Goal: Task Accomplishment & Management: Manage account settings

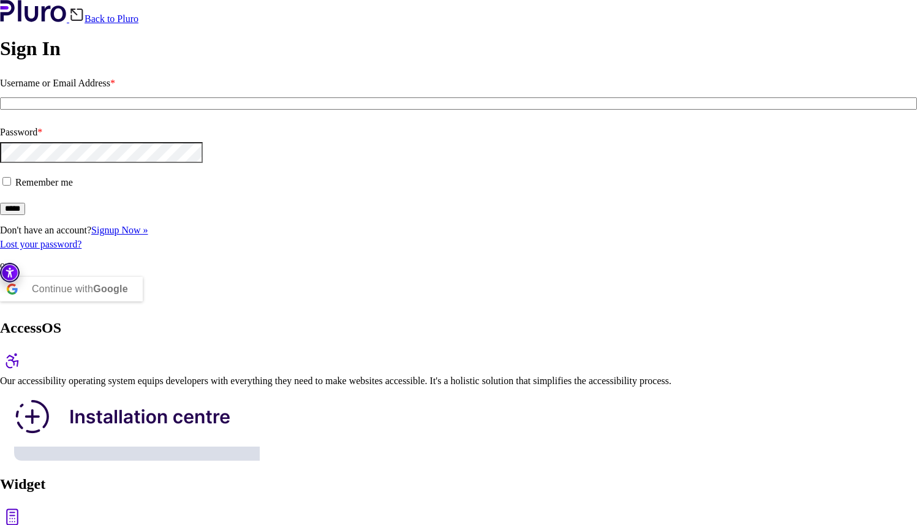
click at [88, 110] on input "Username or Email Address *" at bounding box center [458, 103] width 917 height 12
click at [128, 301] on div "Continue with Google" at bounding box center [80, 289] width 96 height 24
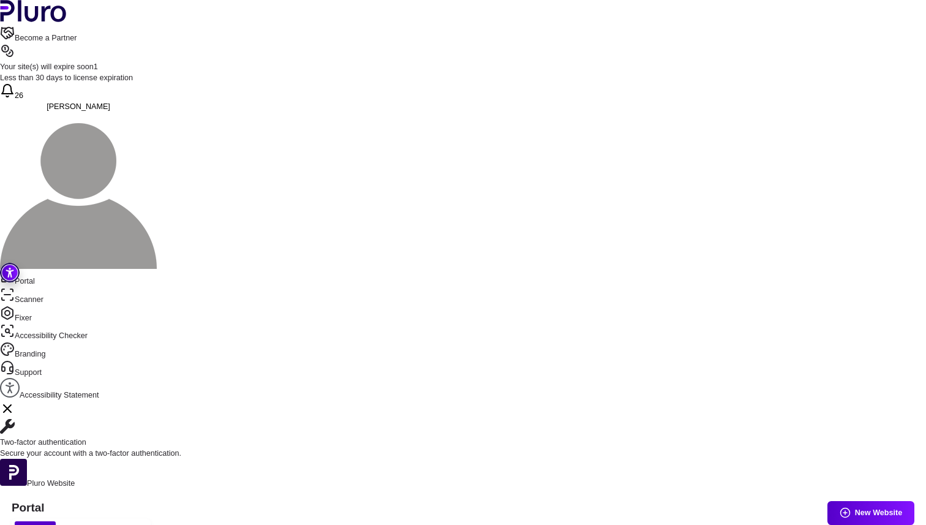
click at [738, 62] on div "Your site(s) will expire soon 1" at bounding box center [463, 67] width 926 height 11
click at [794, 26] on div "Become a Partner Your site(s) will expire soon 1 Less than 30 days to license e…" at bounding box center [463, 148] width 926 height 244
click at [157, 112] on img at bounding box center [78, 190] width 157 height 157
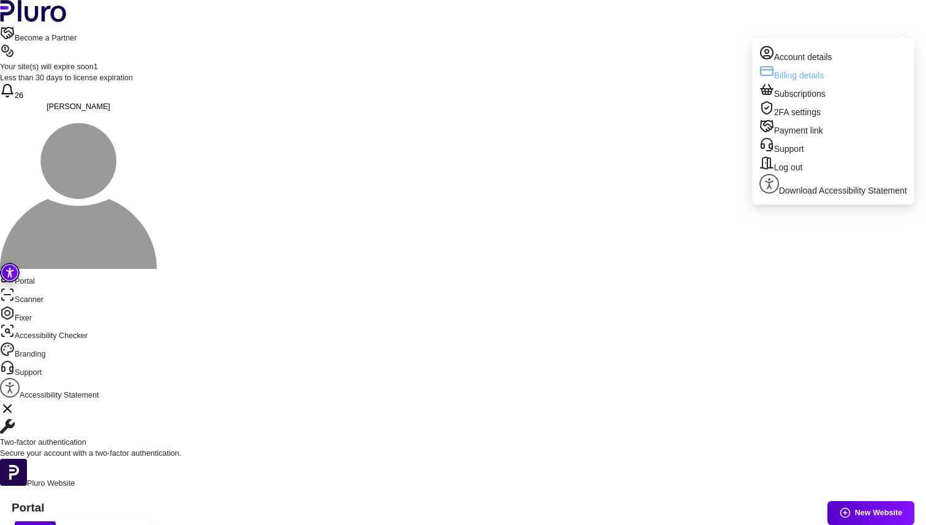
click at [835, 67] on link "Billing details" at bounding box center [833, 73] width 148 height 18
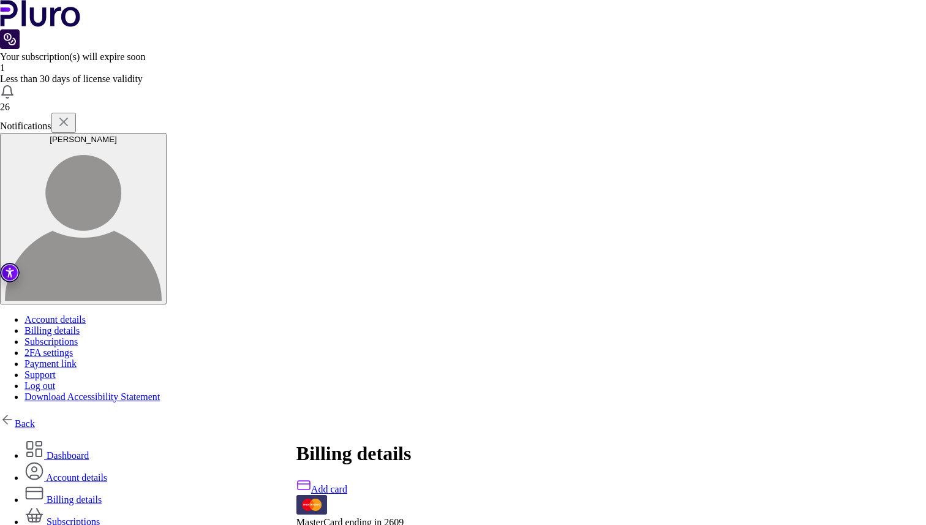
click at [100, 516] on link "Subscriptions" at bounding box center [61, 521] width 75 height 10
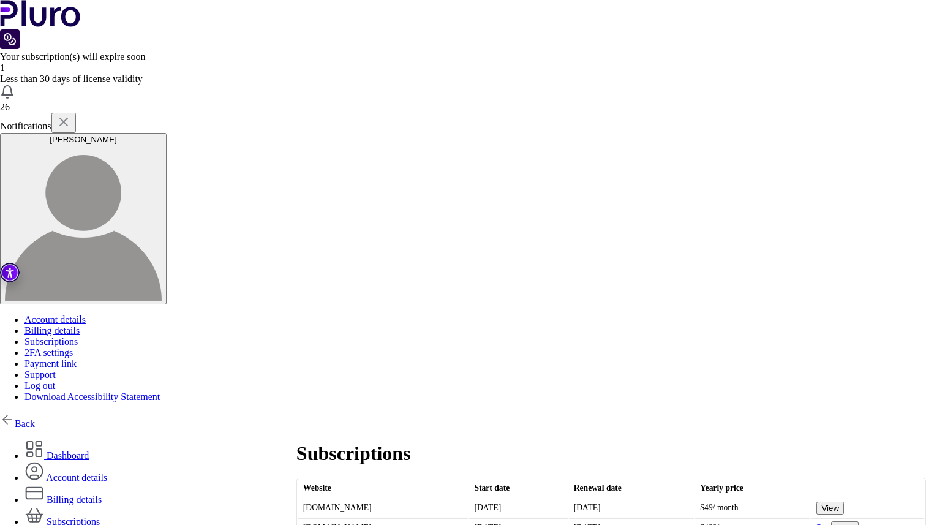
click at [831, 521] on button "View" at bounding box center [845, 527] width 28 height 13
click at [816, 502] on button "View" at bounding box center [830, 508] width 28 height 13
click at [15, 85] on img at bounding box center [7, 92] width 15 height 15
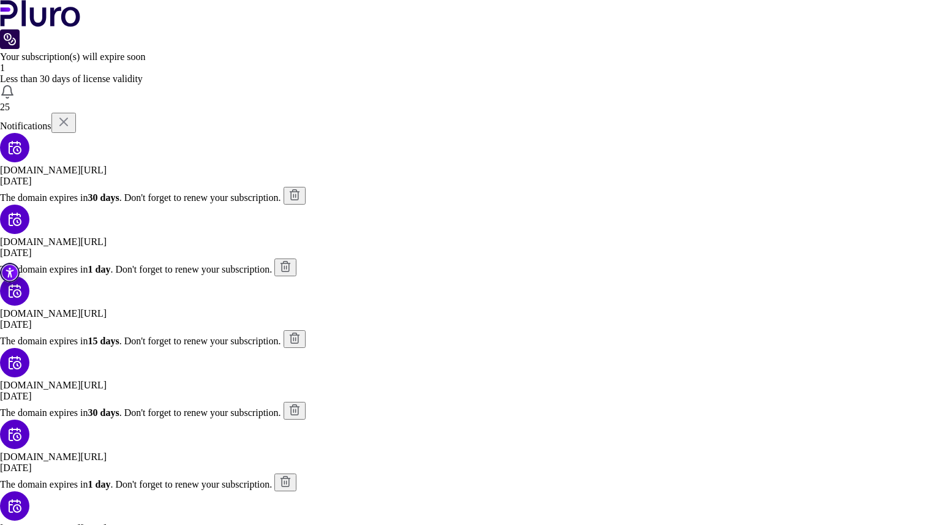
click at [301, 189] on icon "kchc.ca/" at bounding box center [294, 195] width 12 height 12
click at [778, 113] on div "Notifications" at bounding box center [463, 123] width 926 height 20
click at [71, 115] on img at bounding box center [63, 122] width 15 height 15
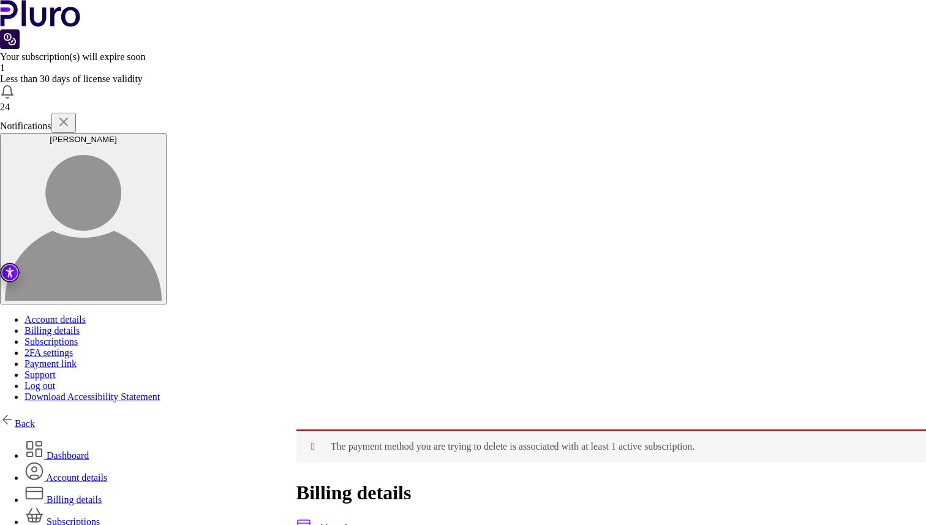
click at [473, 429] on div "The payment method you are trying to delete is associated with at least 1 activ…" at bounding box center [611, 509] width 630 height 160
click at [107, 472] on link "Account details" at bounding box center [65, 477] width 83 height 10
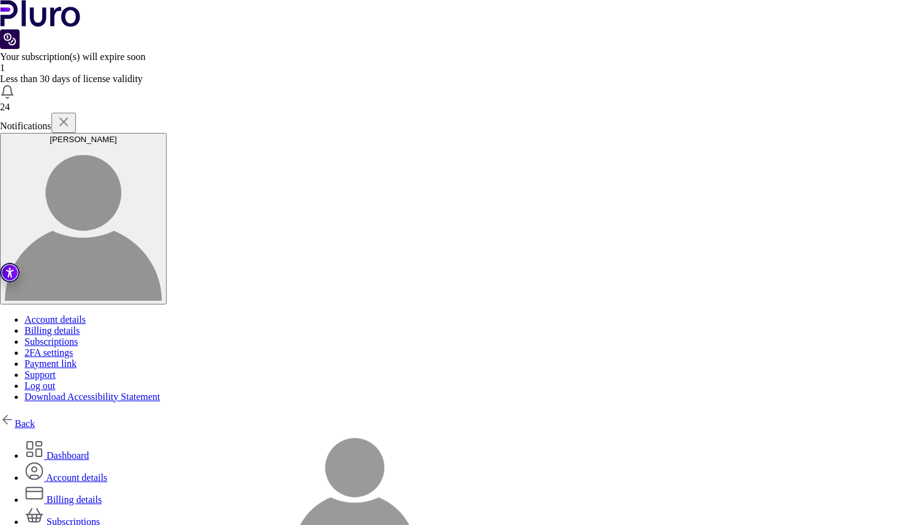
click at [35, 418] on link "Back" at bounding box center [17, 423] width 35 height 10
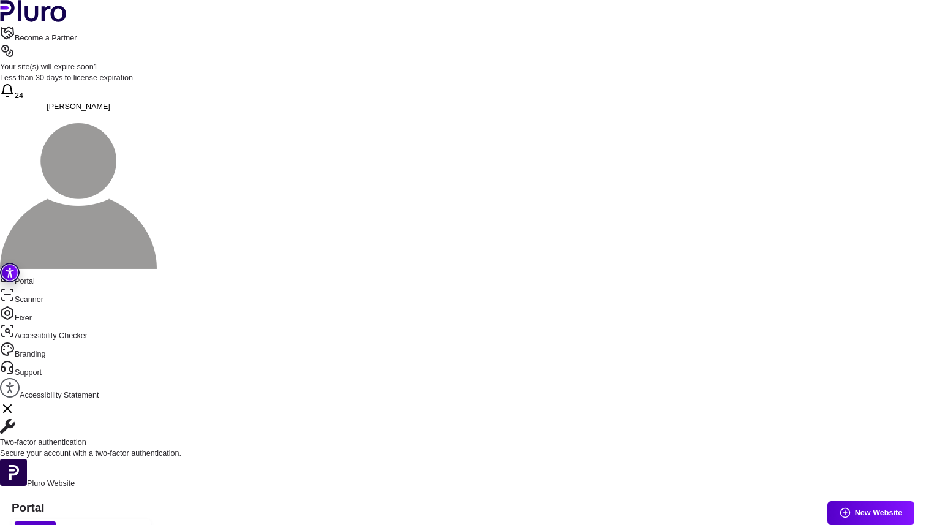
click at [157, 102] on button "[PERSON_NAME]" at bounding box center [78, 186] width 157 height 168
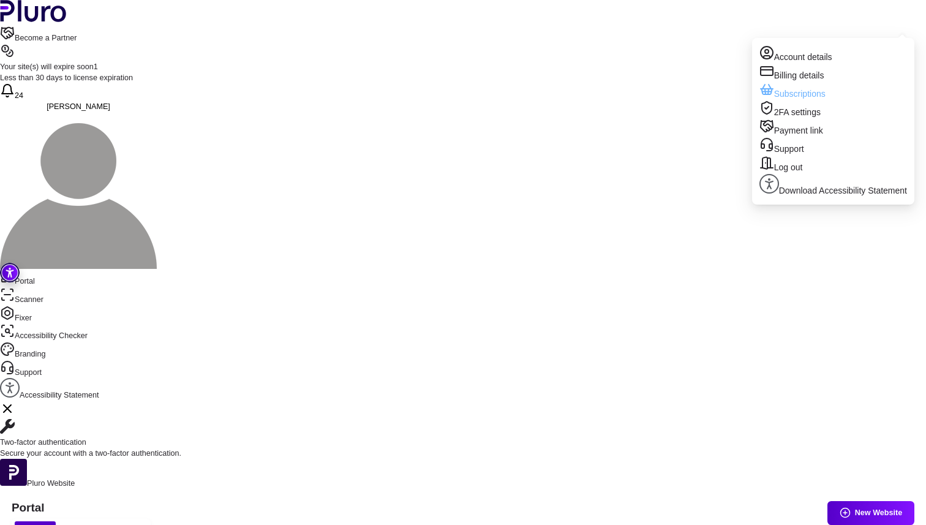
click at [829, 91] on link "Subscriptions" at bounding box center [833, 91] width 148 height 18
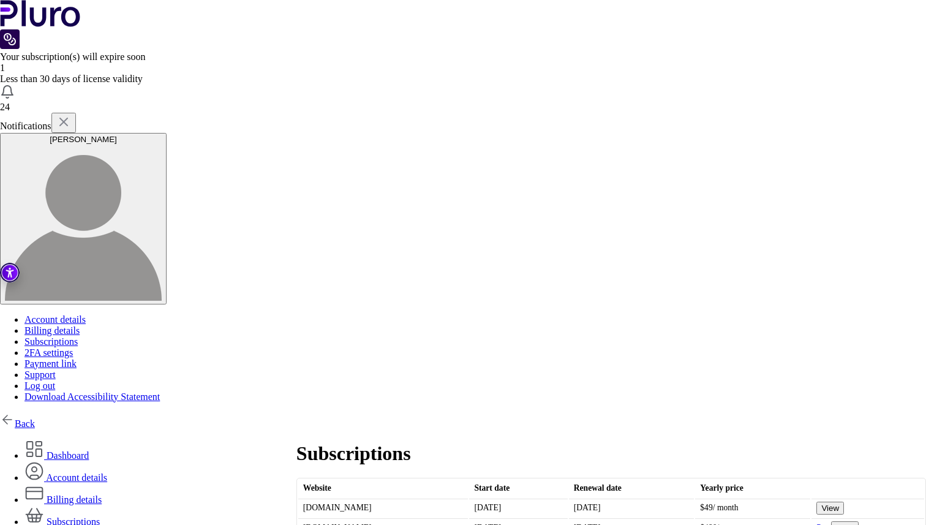
click at [831, 521] on button "View" at bounding box center [845, 527] width 28 height 13
click at [816, 502] on button "View" at bounding box center [830, 508] width 28 height 13
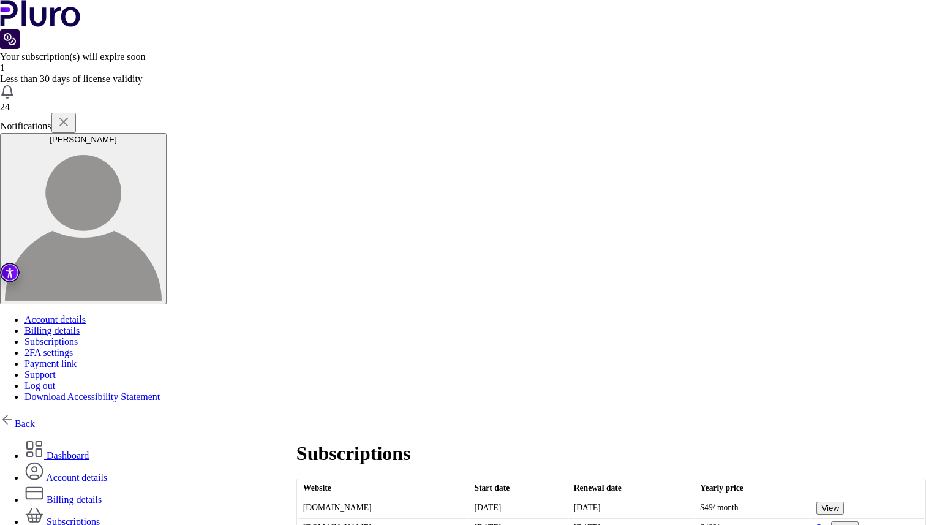
click at [738, 62] on div "1" at bounding box center [463, 67] width 926 height 11
click at [674, 73] on div "Less than 30 days of license validity" at bounding box center [463, 78] width 926 height 11
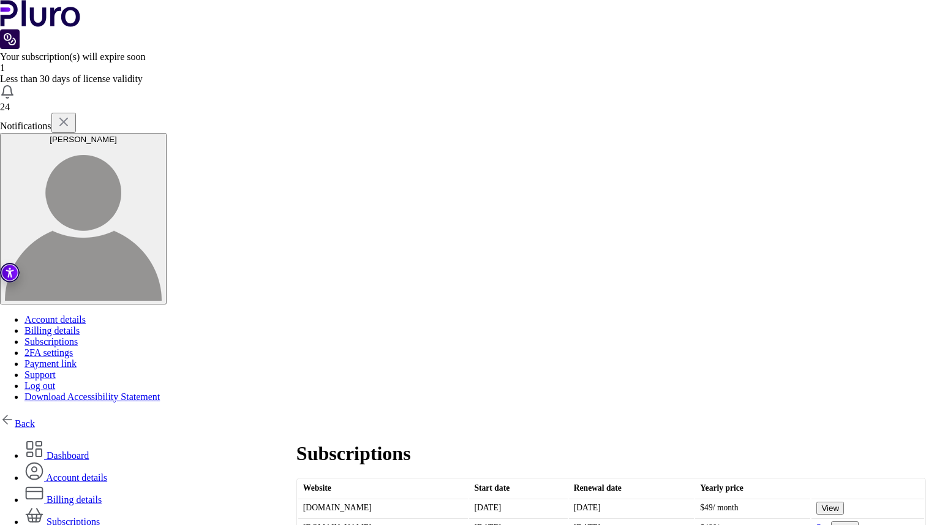
click at [20, 29] on img at bounding box center [10, 39] width 20 height 20
click at [35, 418] on link "Back" at bounding box center [17, 423] width 35 height 10
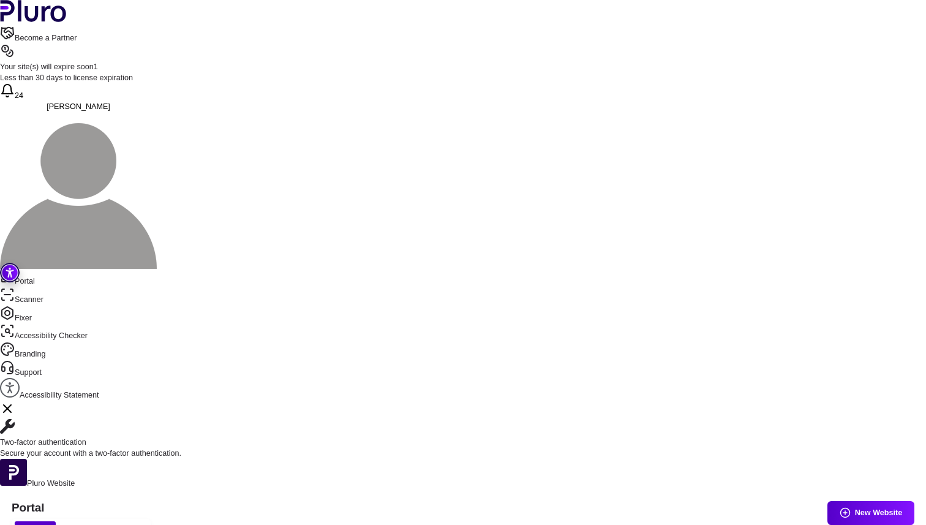
type input "*"
type input "**"
type input "*"
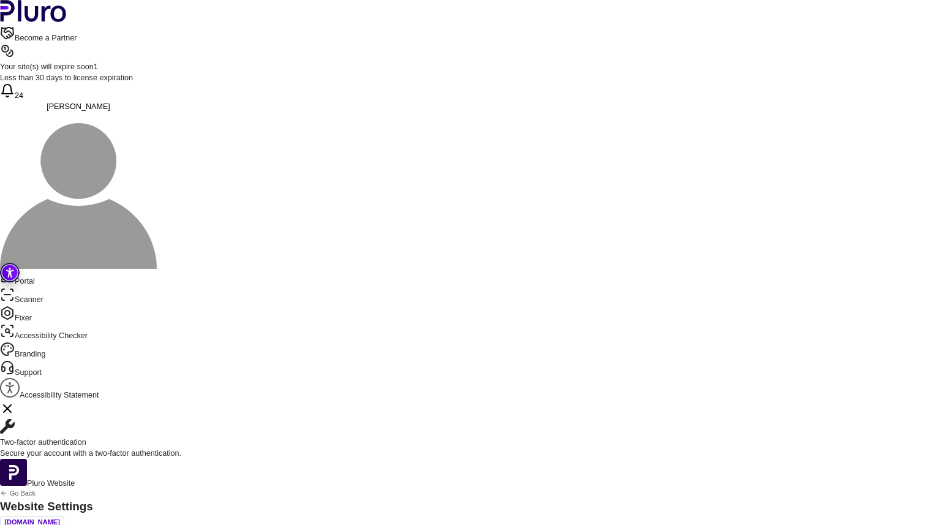
click at [165, 80] on div at bounding box center [463, 262] width 926 height 525
click at [40, 323] on link "Accessibility Checker" at bounding box center [463, 332] width 926 height 18
click at [45, 306] on link "Fixer" at bounding box center [463, 315] width 926 height 18
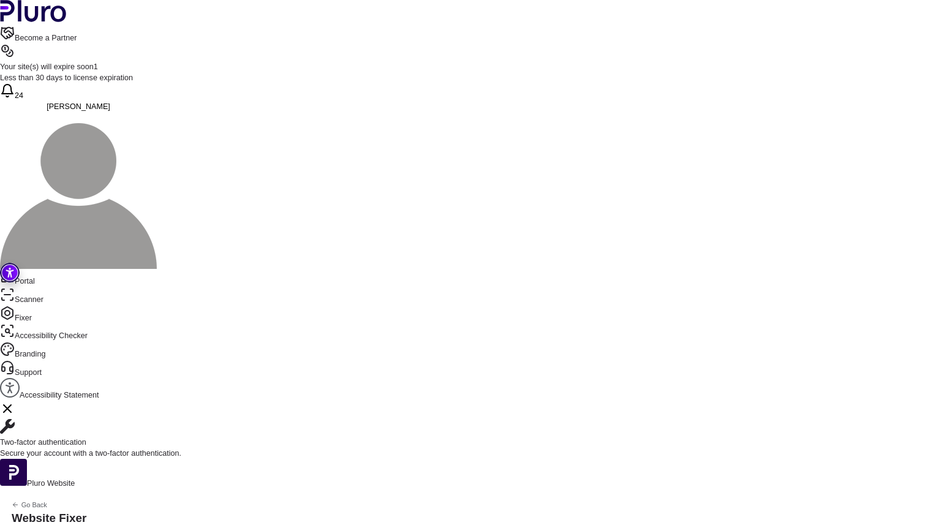
click at [43, 287] on link "Scanner" at bounding box center [463, 296] width 926 height 18
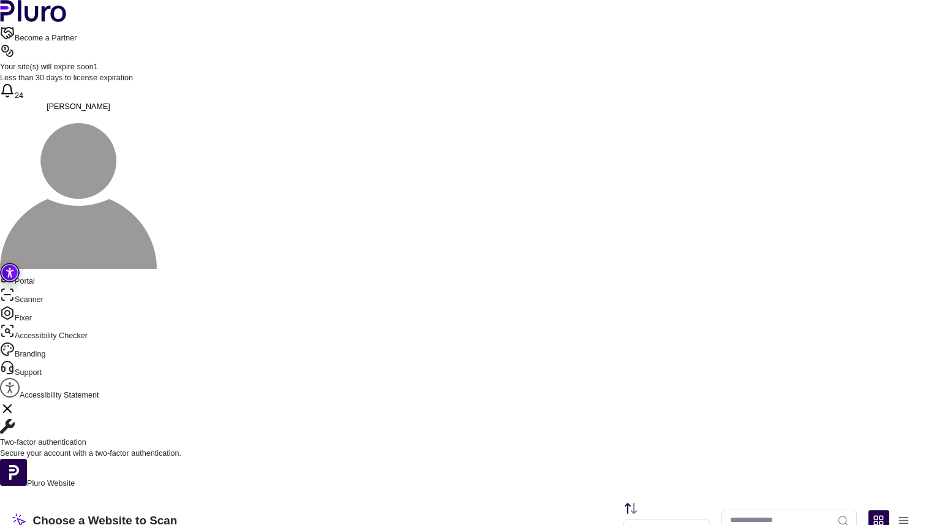
click at [350, 301] on button "Delete" at bounding box center [344, 302] width 71 height 23
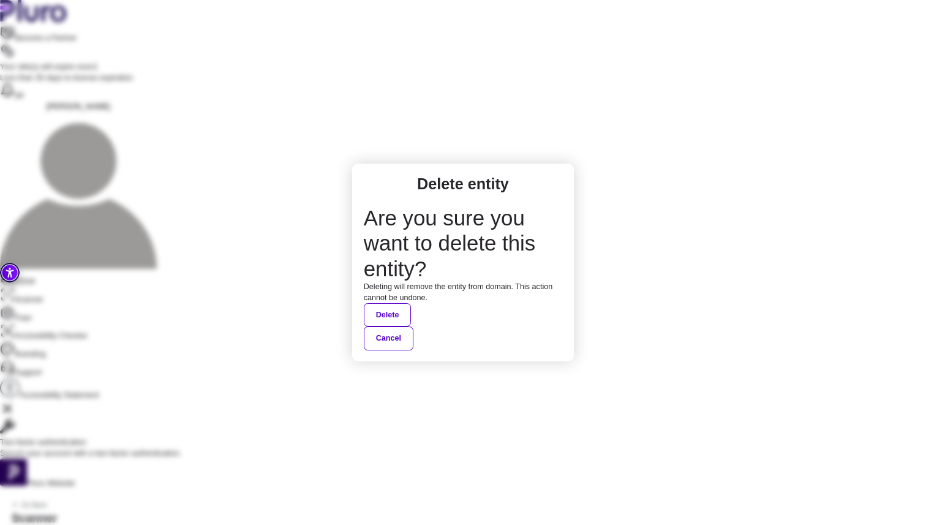
click at [410, 303] on button "Delete" at bounding box center [388, 314] width 48 height 23
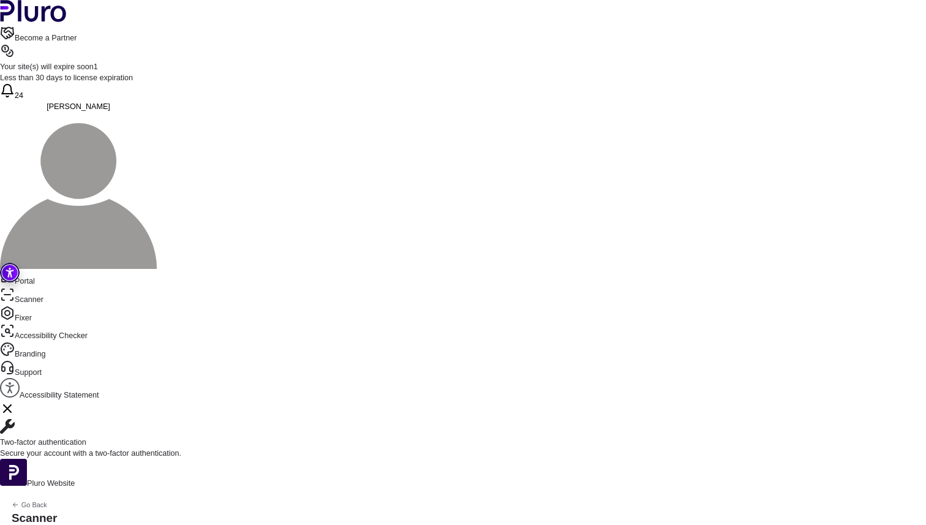
click at [341, 296] on button "Delete" at bounding box center [344, 302] width 71 height 23
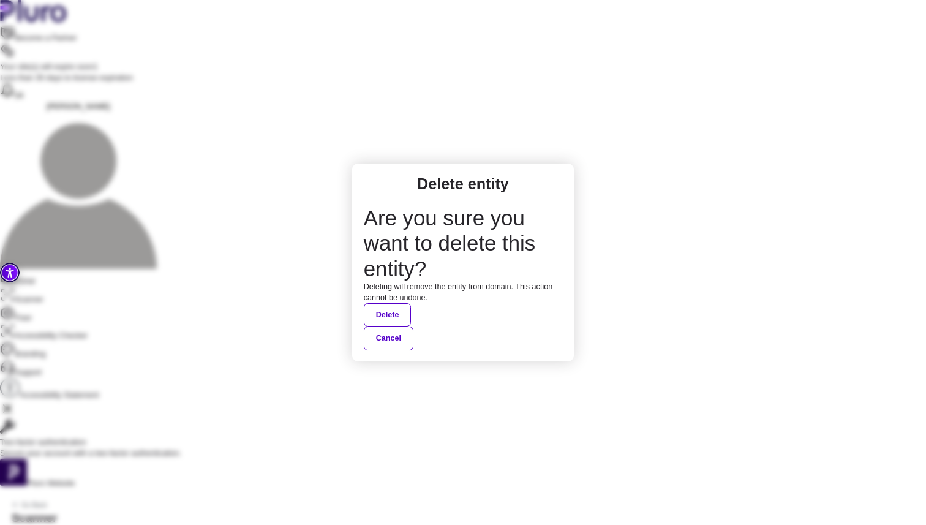
click at [412, 303] on button "Delete" at bounding box center [388, 314] width 48 height 23
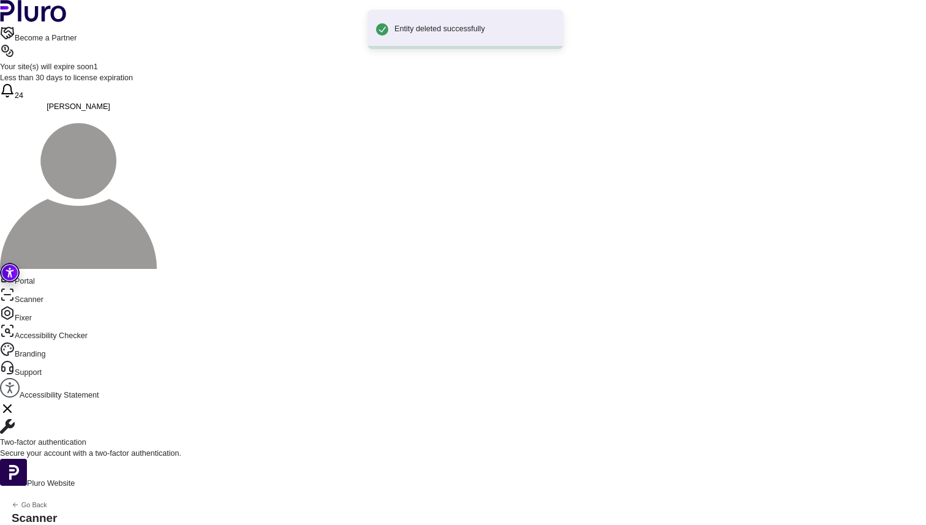
click at [76, 524] on div "[DOMAIN_NAME]" at bounding box center [44, 534] width 64 height 12
click at [20, 501] on icon "Back to previous screen" at bounding box center [16, 505] width 8 height 8
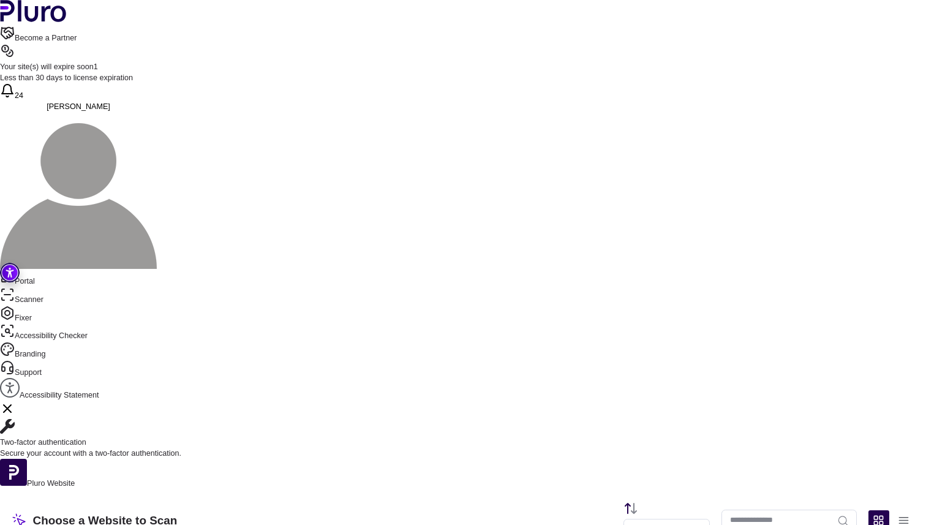
click at [20, 501] on icon "Back to previous screen" at bounding box center [16, 505] width 8 height 8
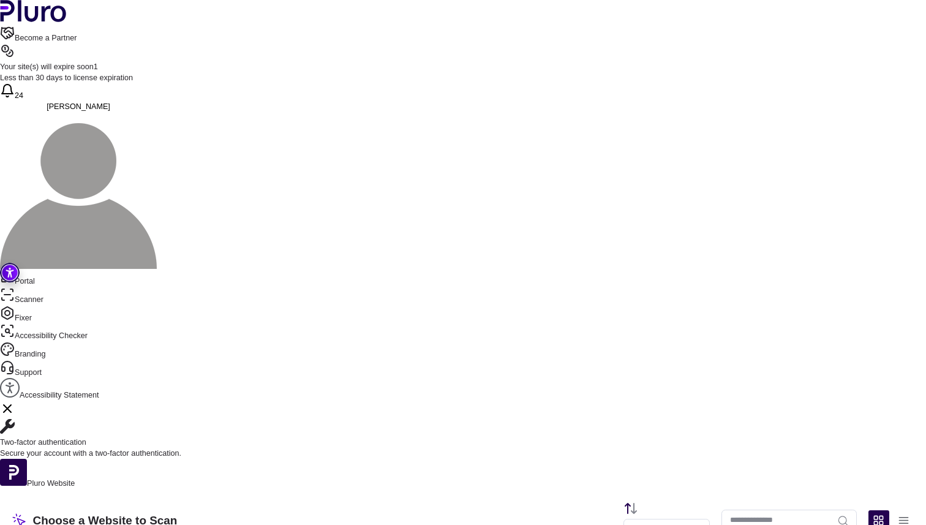
click at [63, 306] on link "Fixer" at bounding box center [463, 315] width 926 height 18
click at [39, 269] on link "Portal" at bounding box center [463, 278] width 926 height 18
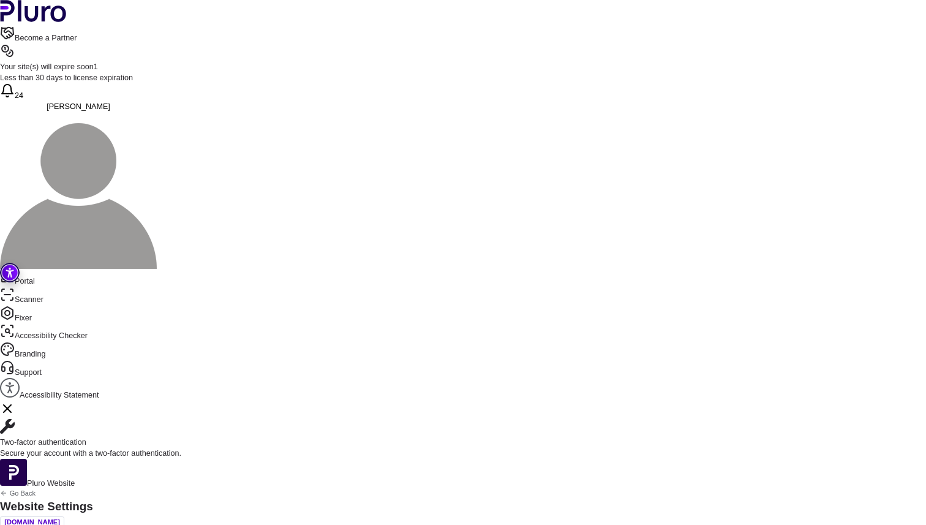
type input "*******"
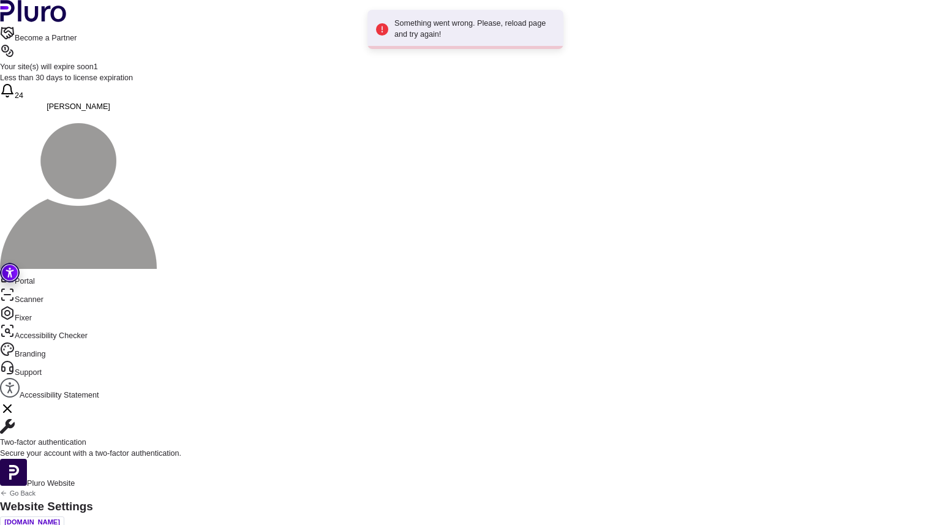
click at [23, 83] on button "24" at bounding box center [11, 92] width 23 height 18
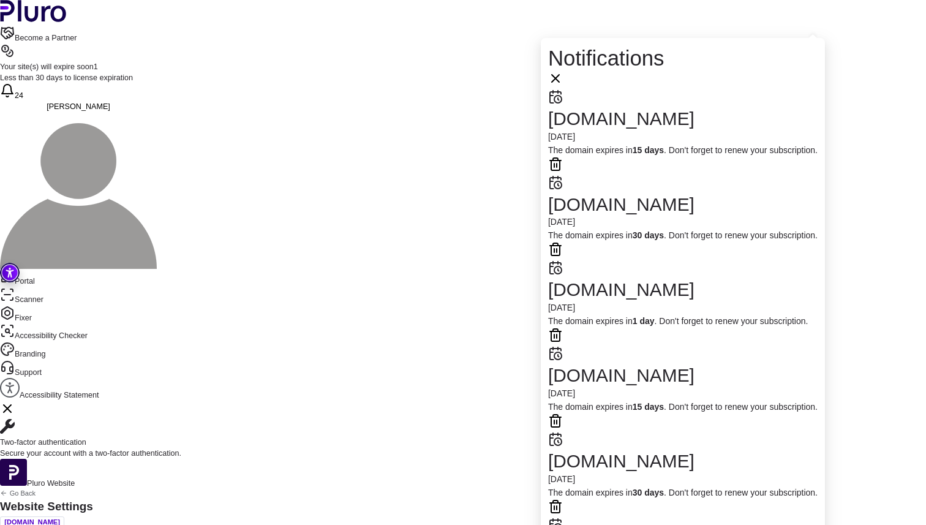
click at [13, 85] on icon "Open notifications, you have 24 new notifications" at bounding box center [7, 91] width 11 height 12
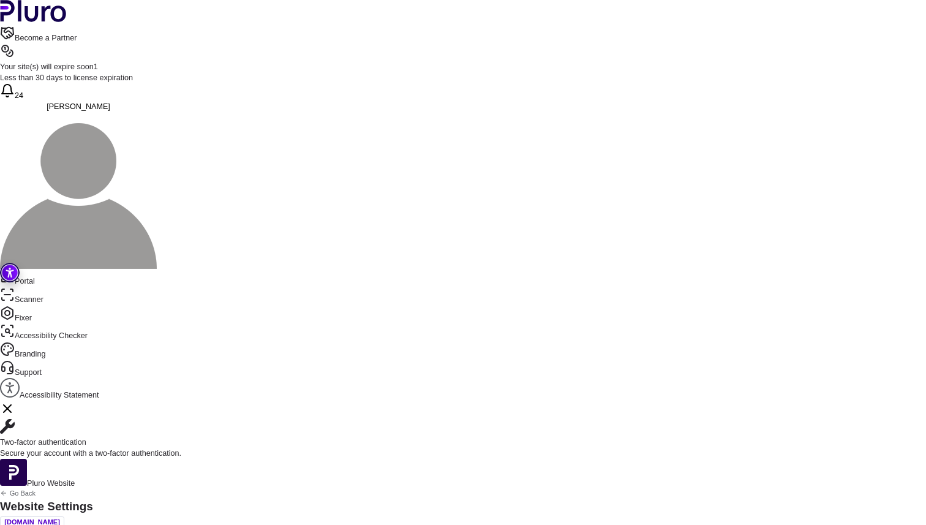
click at [157, 112] on img at bounding box center [78, 190] width 157 height 157
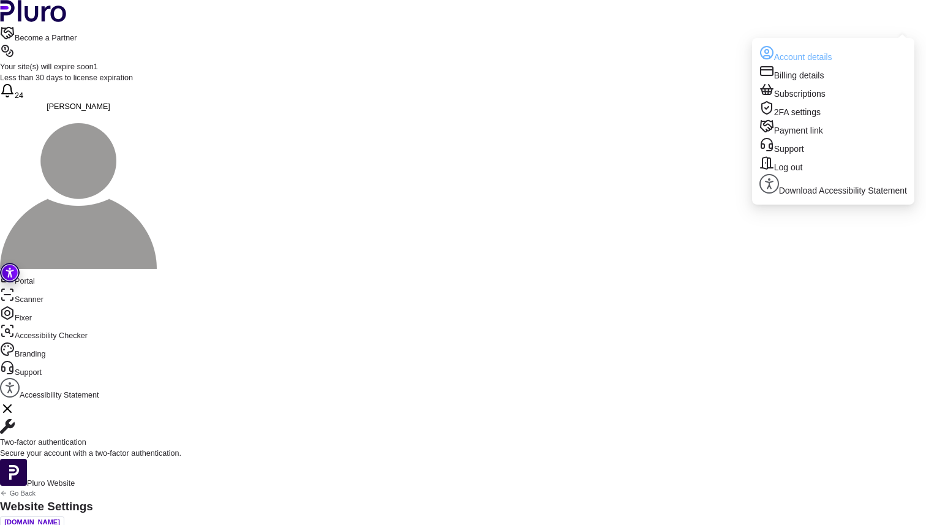
click at [830, 51] on link "Account details" at bounding box center [833, 54] width 148 height 18
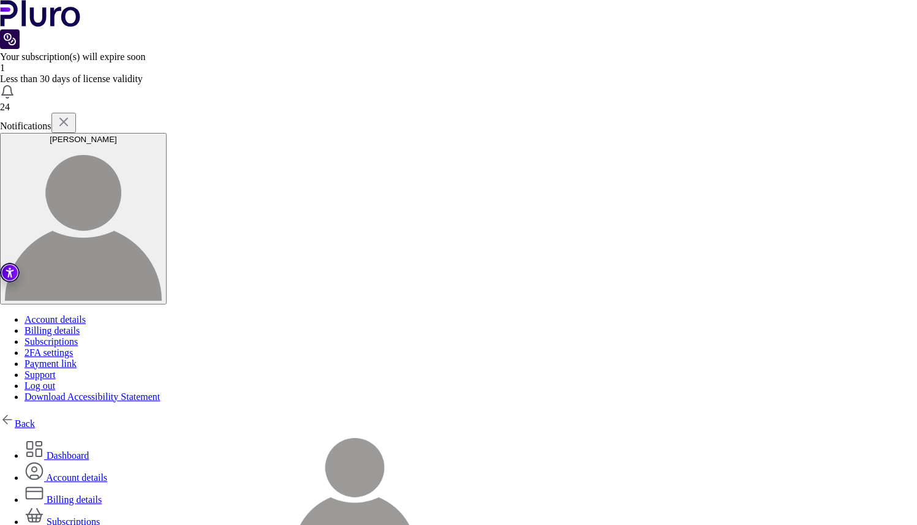
click at [102, 494] on link "Billing details" at bounding box center [62, 499] width 77 height 10
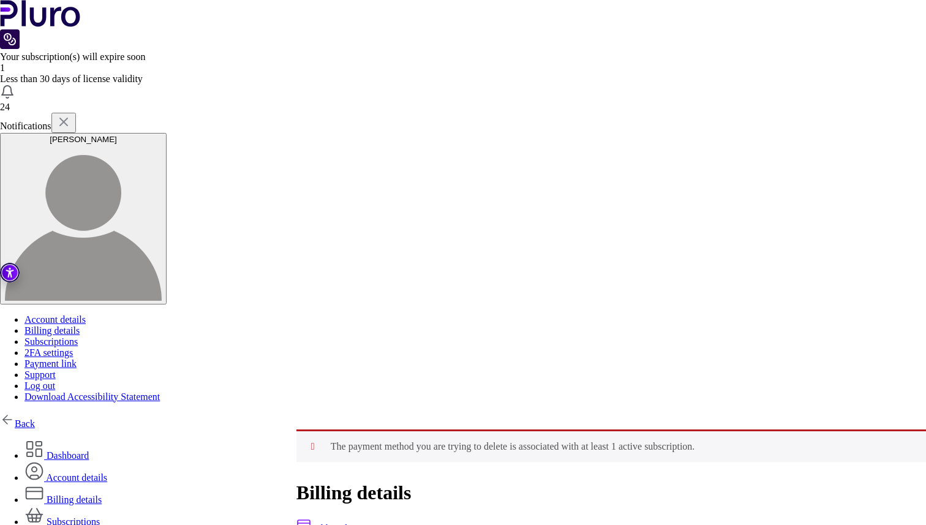
click at [100, 516] on link "Subscriptions" at bounding box center [61, 521] width 75 height 10
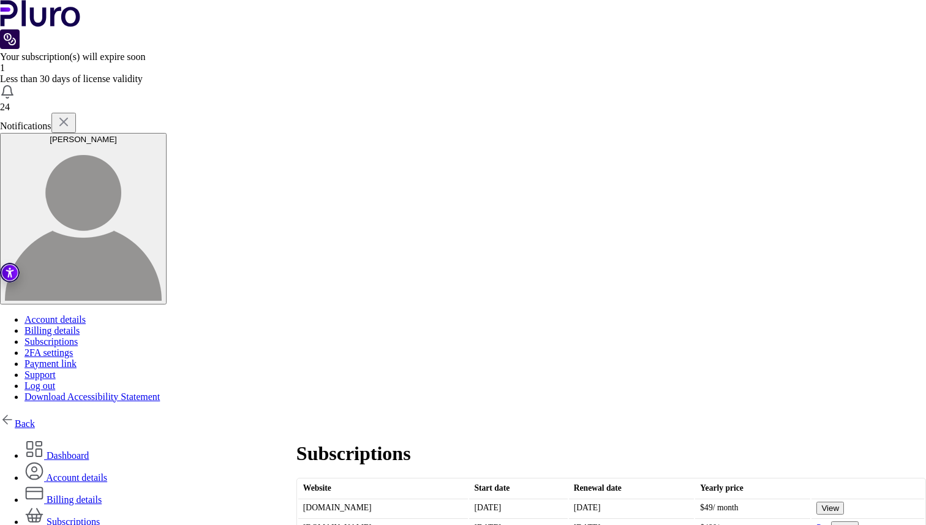
click at [344, 499] on td "[DOMAIN_NAME]" at bounding box center [383, 508] width 170 height 18
click at [324, 499] on td "kchc.ca" at bounding box center [383, 508] width 170 height 18
click at [321, 518] on td "kchc.ca" at bounding box center [383, 527] width 170 height 18
click at [388, 518] on td "kchc.ca" at bounding box center [383, 527] width 170 height 18
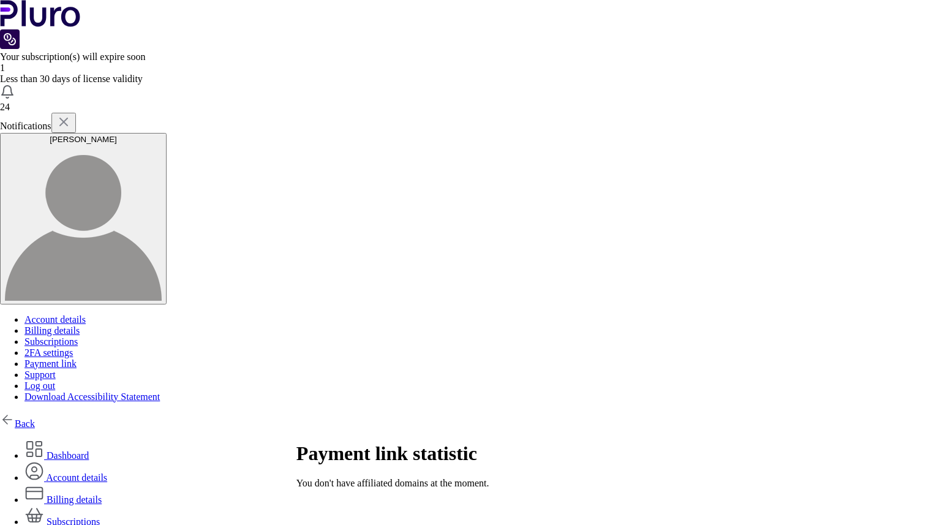
click at [35, 418] on link "Back" at bounding box center [17, 423] width 35 height 10
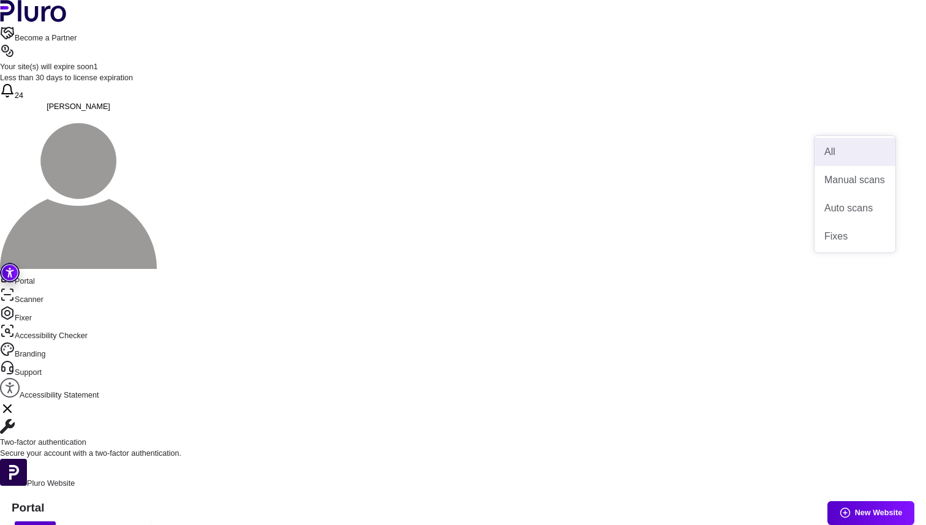
click at [103, 521] on button "Expired" at bounding box center [79, 529] width 47 height 17
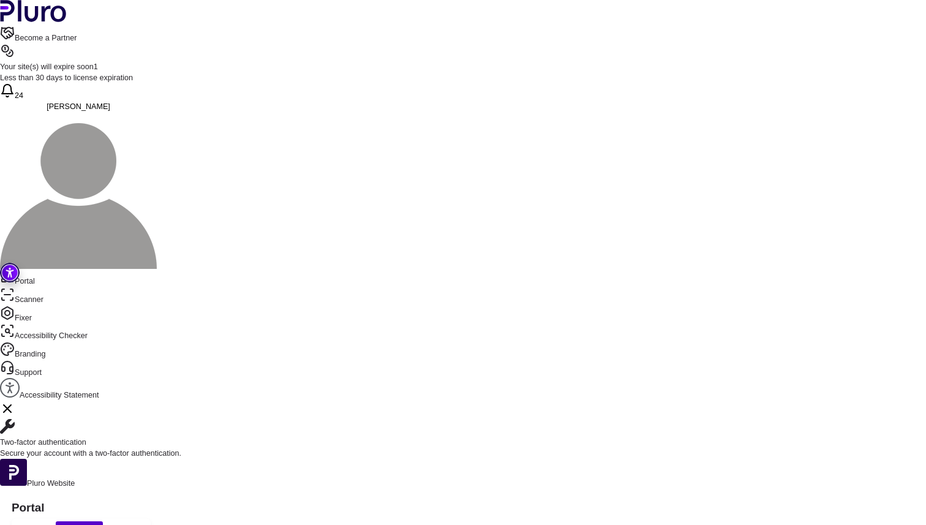
click at [140, 524] on span "Unpaid" at bounding box center [125, 530] width 29 height 12
click at [48, 524] on span "Active" at bounding box center [35, 530] width 26 height 12
click at [11, 405] on icon "Close Two-factor authentication notification" at bounding box center [7, 408] width 7 height 7
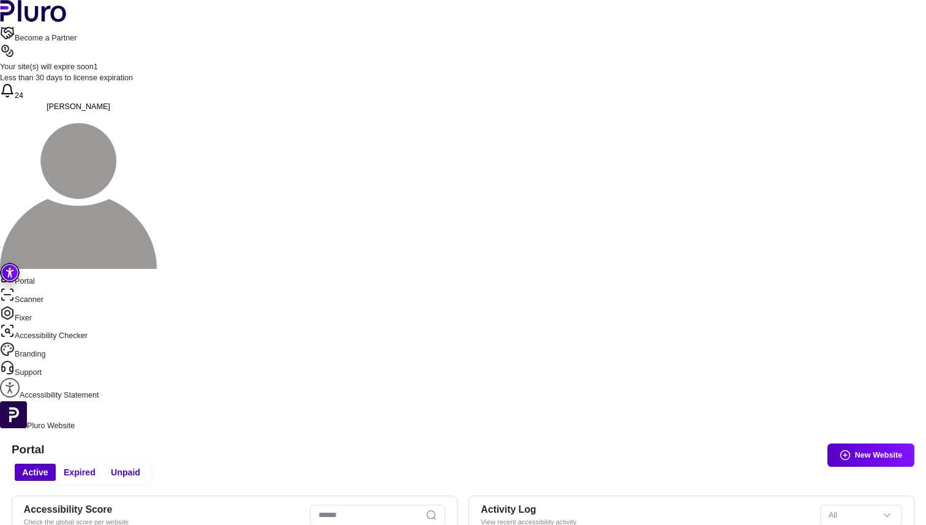
click at [55, 378] on link "Accessibility Statement" at bounding box center [463, 389] width 926 height 23
click at [45, 360] on link "Support" at bounding box center [463, 369] width 926 height 18
click at [600, 461] on div "Active Expired Unpaid New Website" at bounding box center [463, 472] width 903 height 23
click at [157, 102] on button "[PERSON_NAME]" at bounding box center [78, 186] width 157 height 168
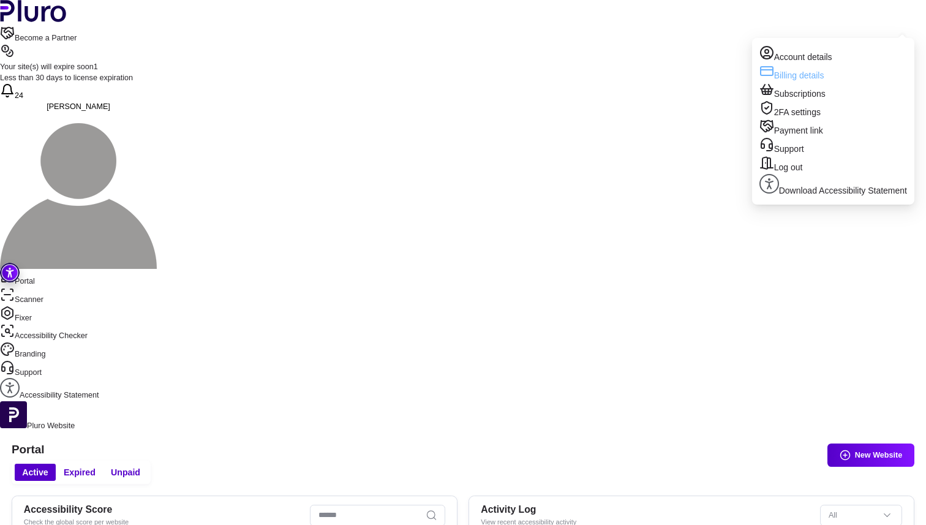
click at [812, 77] on link "Billing details" at bounding box center [833, 73] width 148 height 18
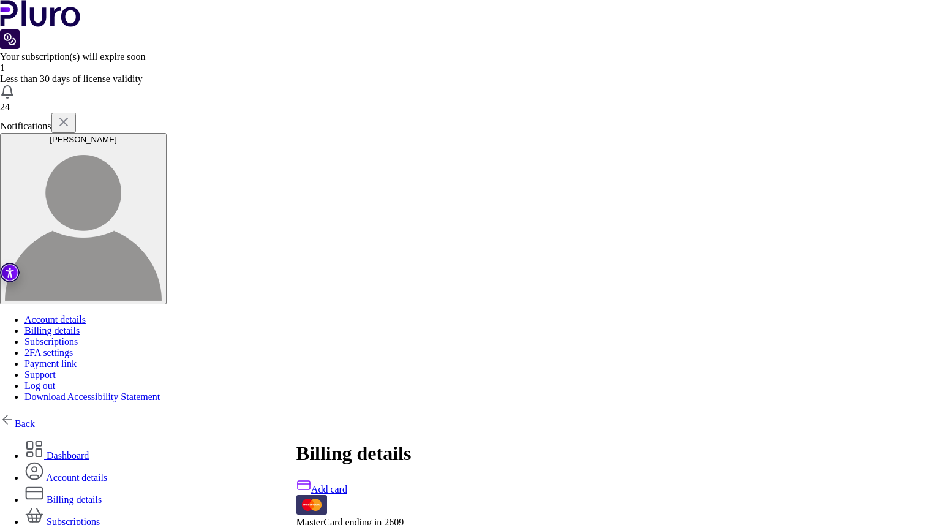
click at [347, 484] on link "Add card" at bounding box center [321, 489] width 51 height 10
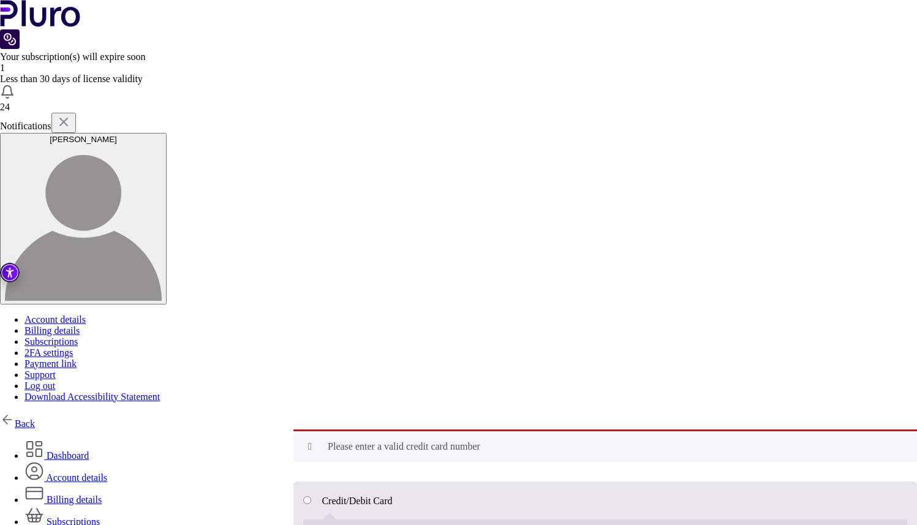
scroll to position [1, 0]
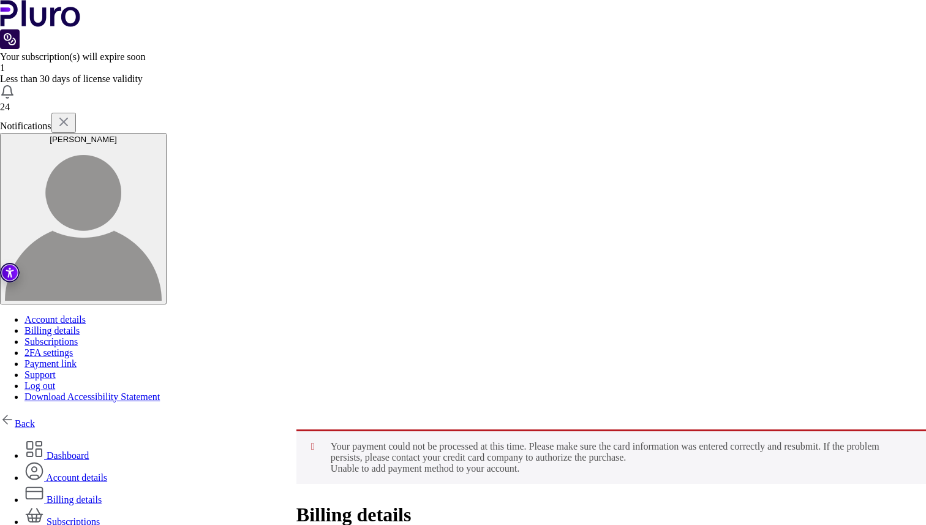
click at [492, 429] on div "Your payment could not be processed at this time. Please make sure the card inf…" at bounding box center [611, 520] width 630 height 182
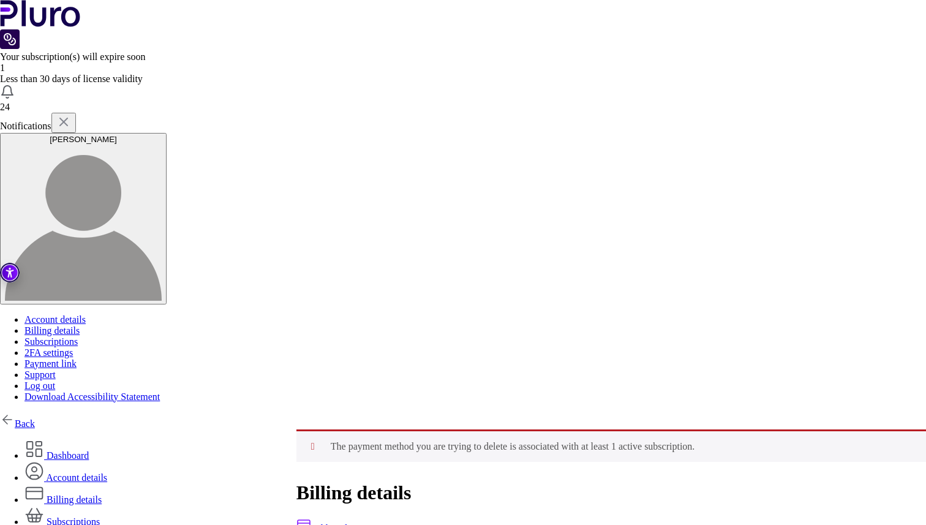
click at [347, 523] on link "Add card" at bounding box center [321, 528] width 51 height 10
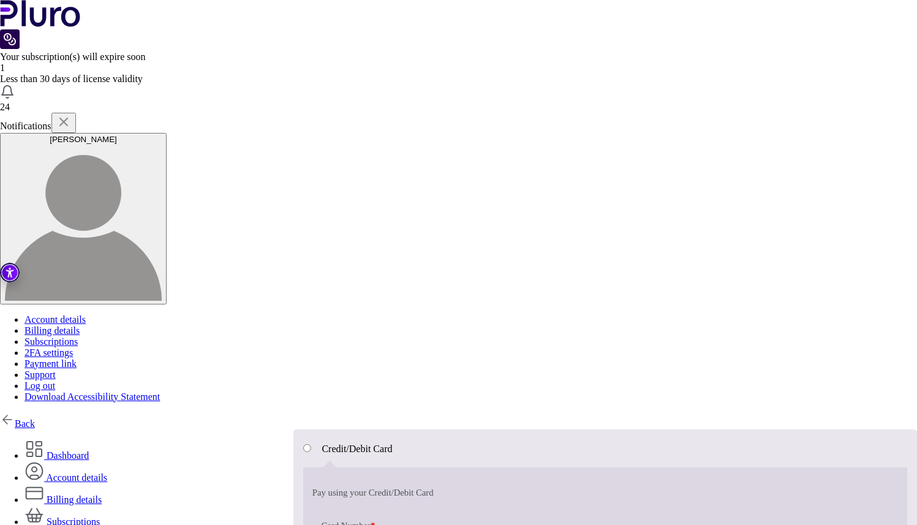
click at [435, 517] on label "Card Number *" at bounding box center [605, 526] width 568 height 18
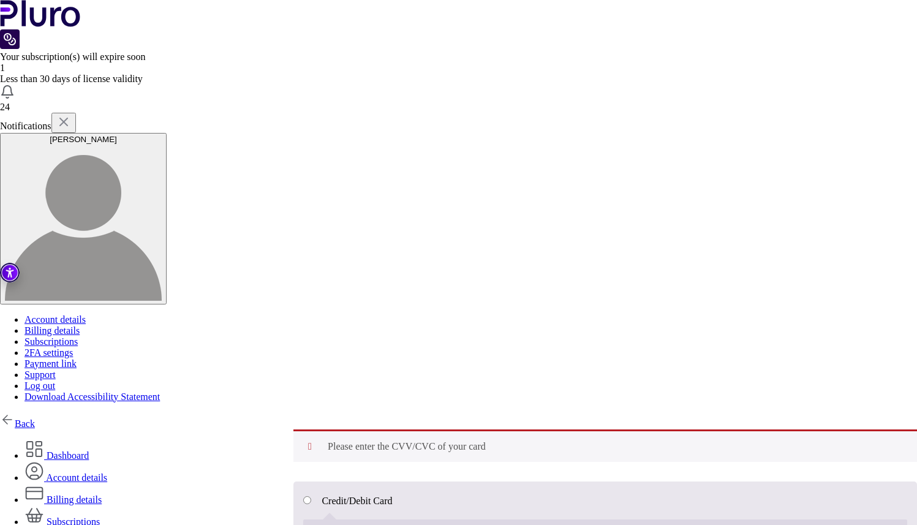
scroll to position [1, 0]
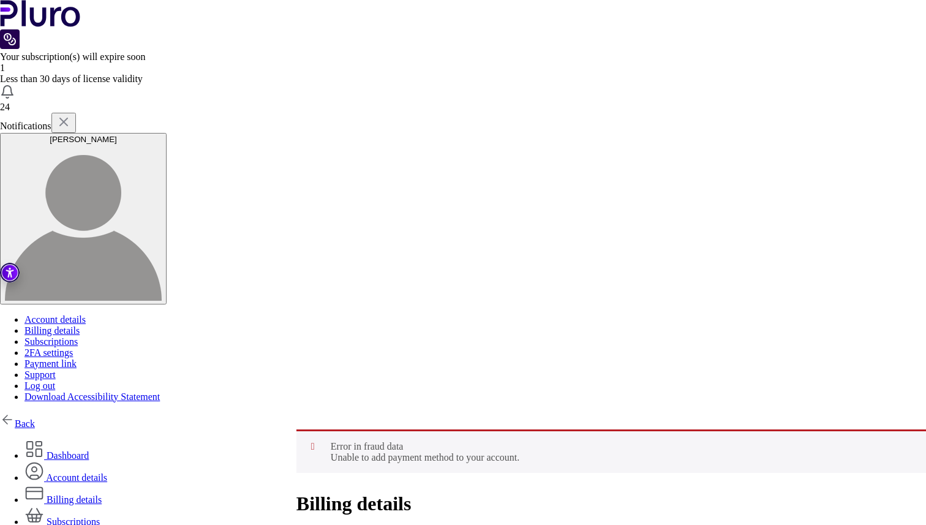
click at [403, 492] on div "Billing details Add card" at bounding box center [611, 518] width 630 height 53
click at [404, 492] on div "Billing details Add card" at bounding box center [611, 518] width 630 height 53
click at [607, 429] on div "Error in fraud data Unable to add payment method to your account. Billing detai…" at bounding box center [611, 514] width 630 height 171
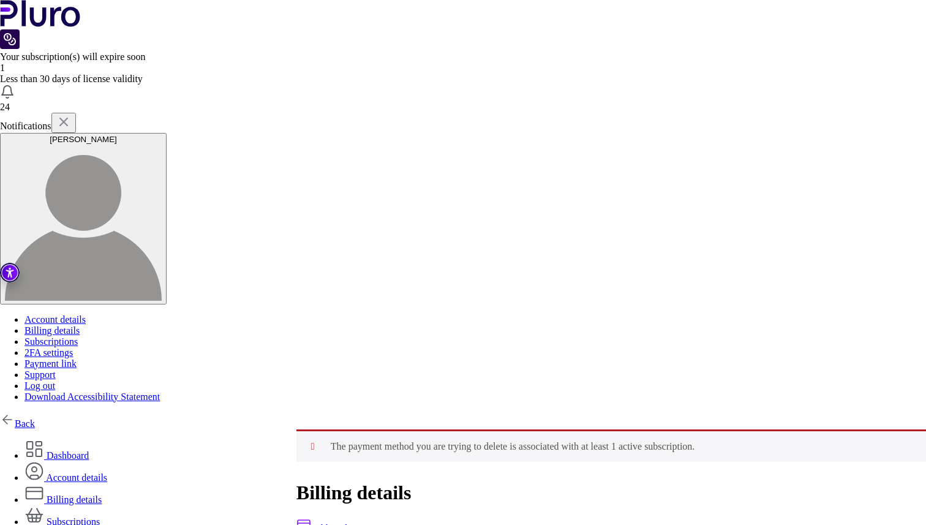
click at [162, 144] on img "button" at bounding box center [83, 222] width 157 height 157
click at [55, 380] on link "Log out" at bounding box center [39, 385] width 31 height 10
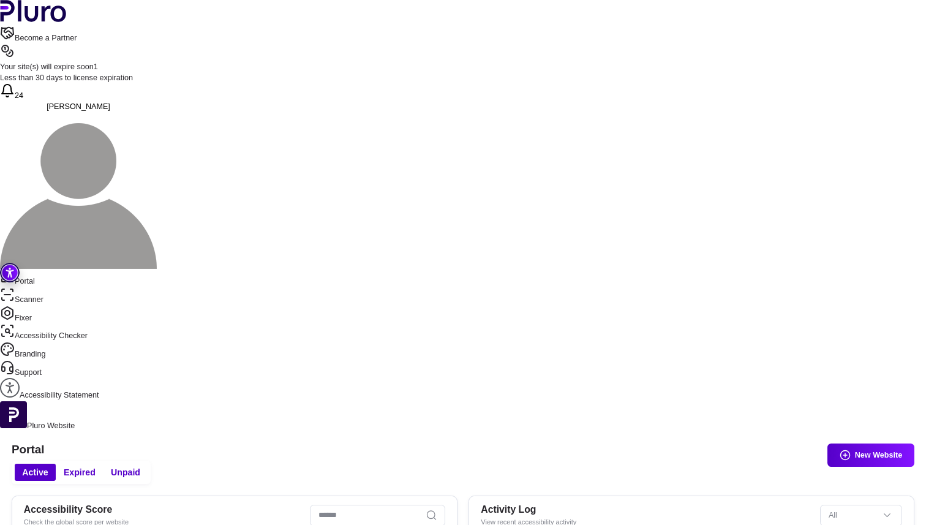
click at [66, 401] on link "Pluro Website" at bounding box center [463, 416] width 926 height 31
